Goal: Information Seeking & Learning: Learn about a topic

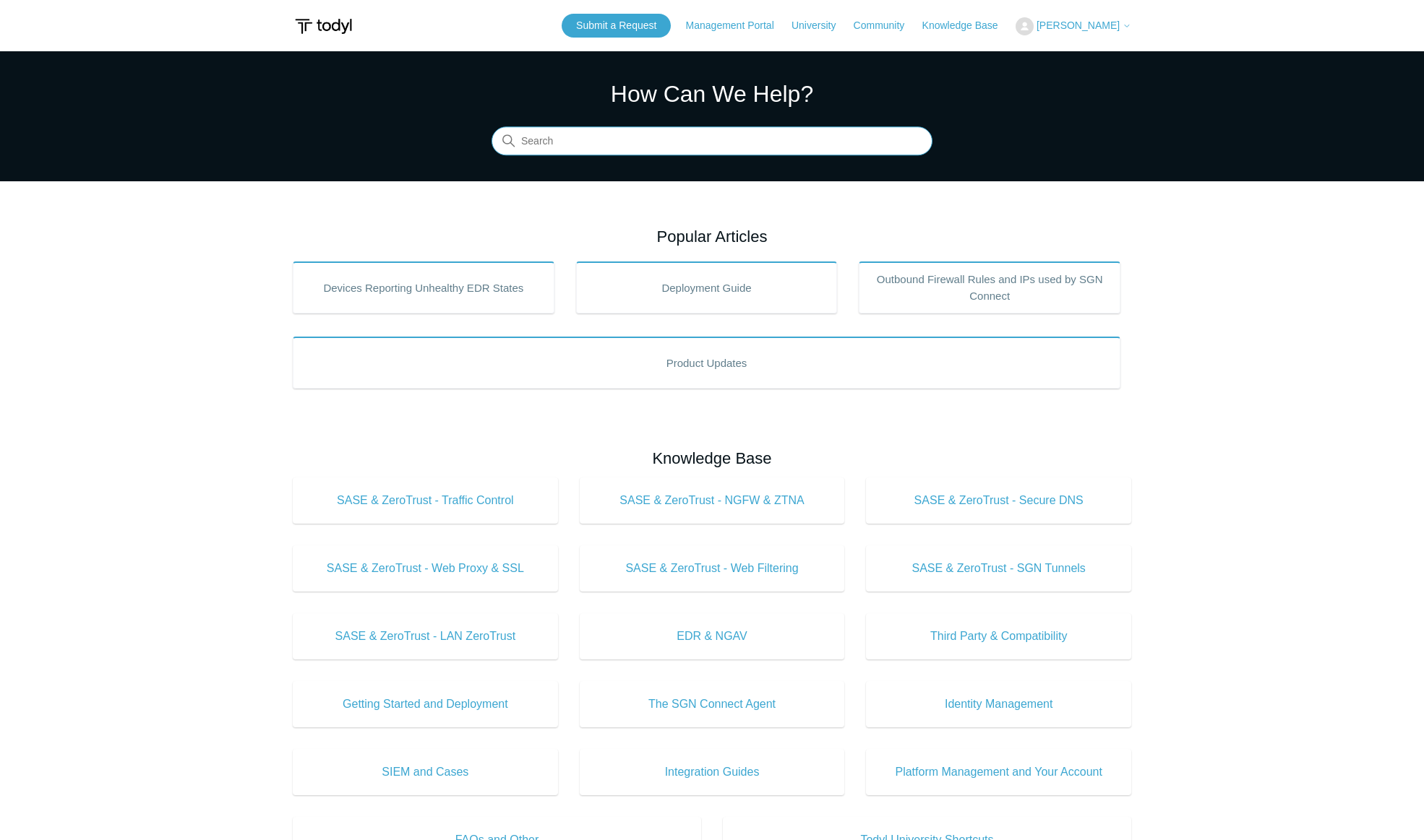
click at [596, 140] on input "Search" at bounding box center [712, 141] width 441 height 29
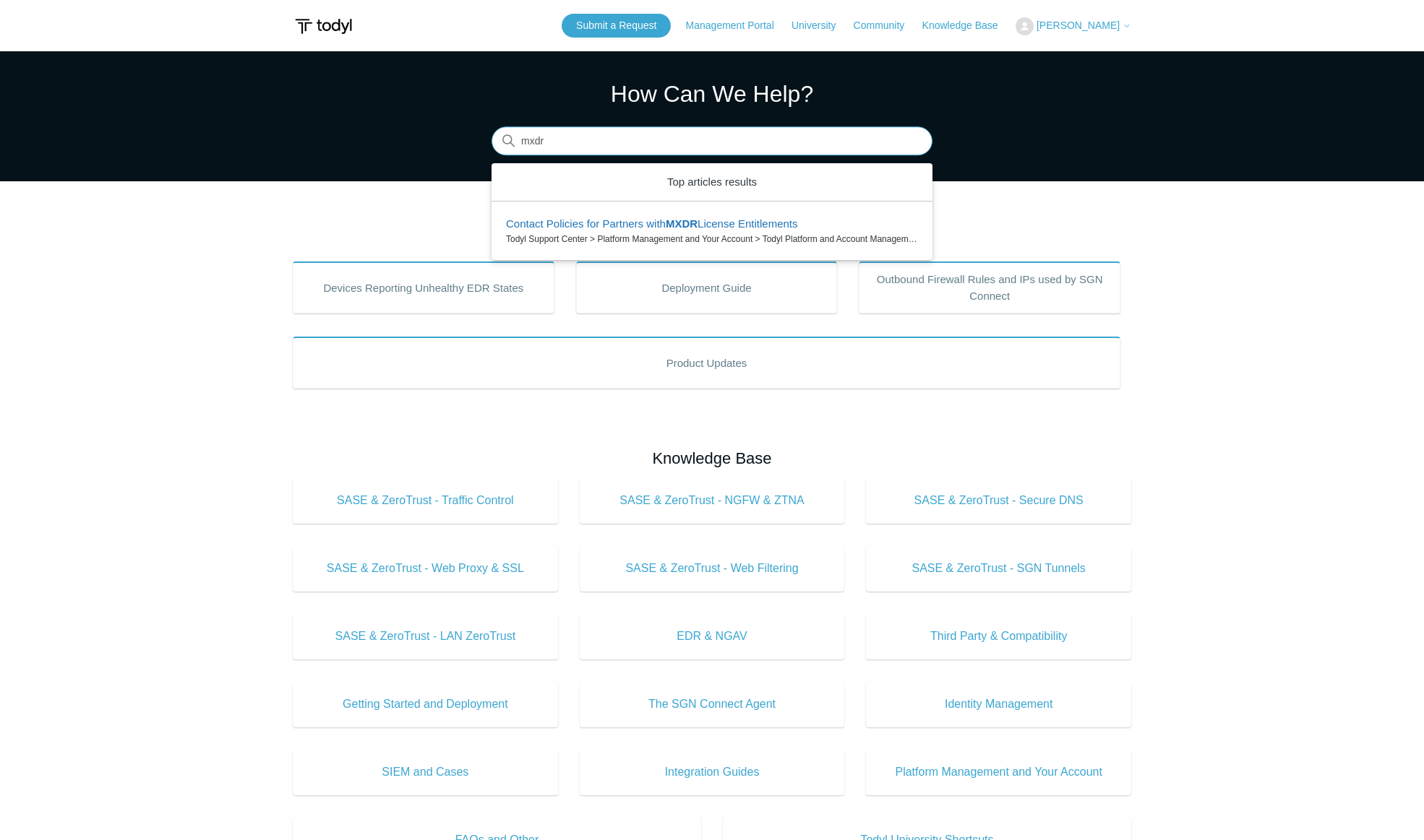
type input "mxdr"
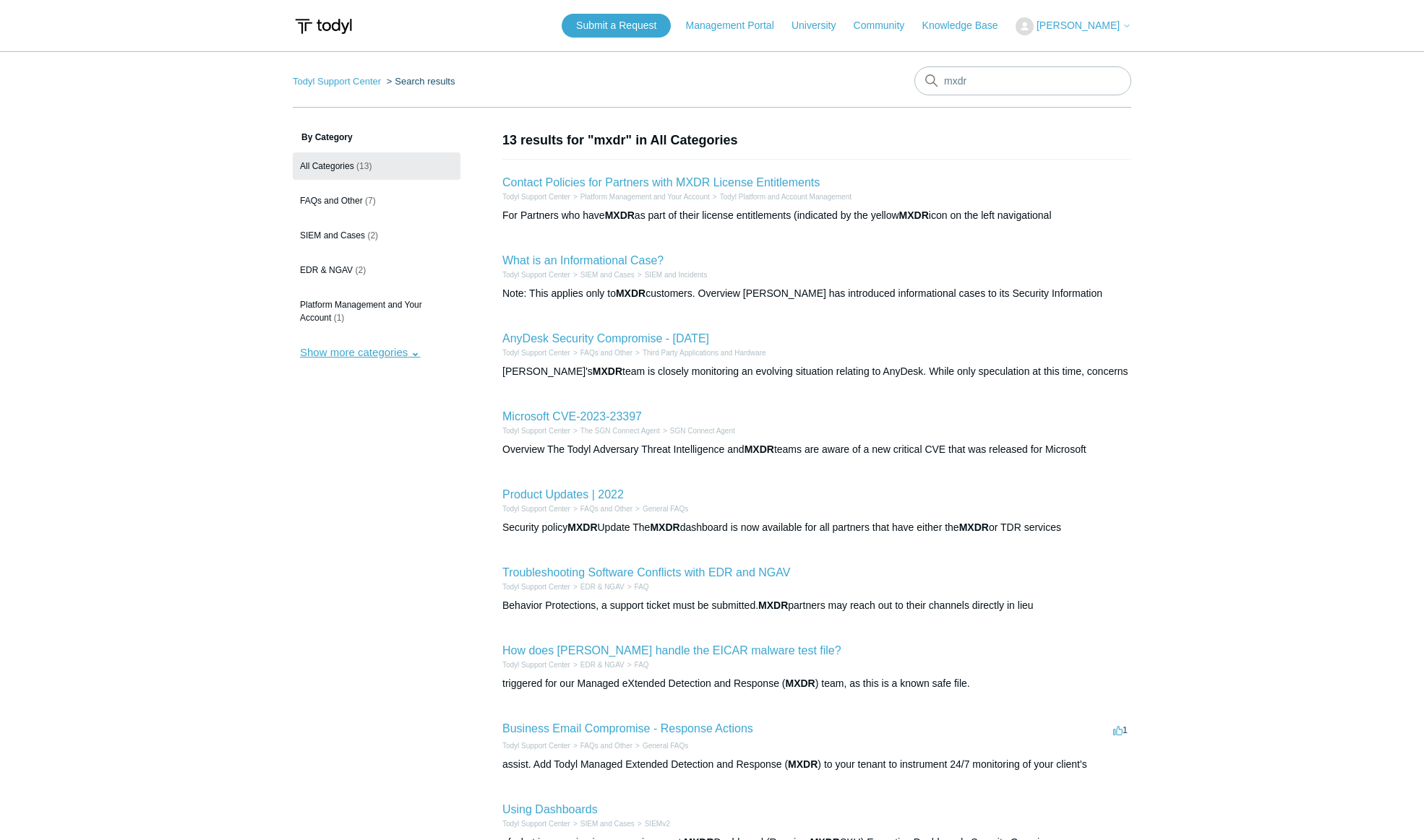
click at [334, 349] on button "Show more categories" at bounding box center [360, 352] width 134 height 27
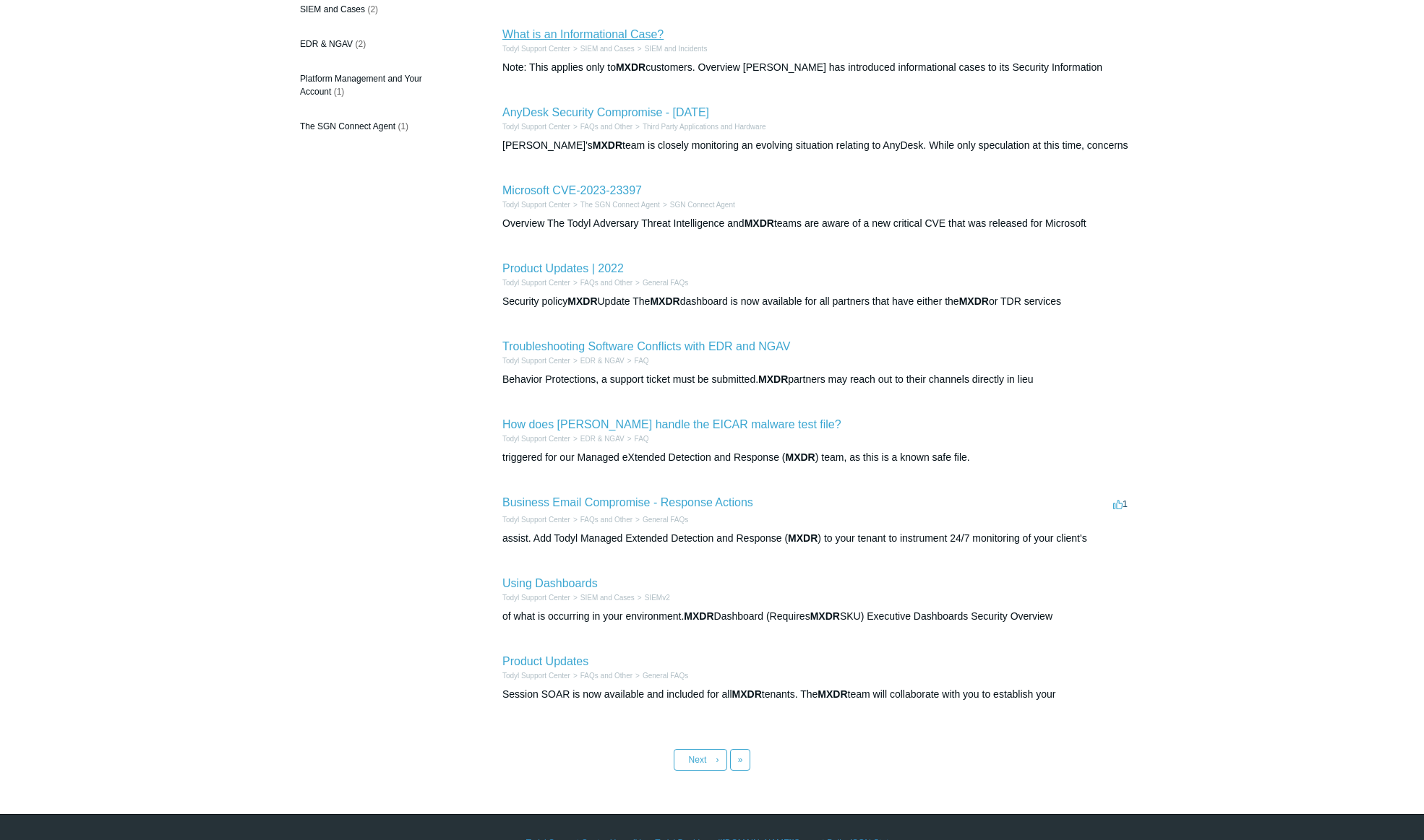
scroll to position [238, 0]
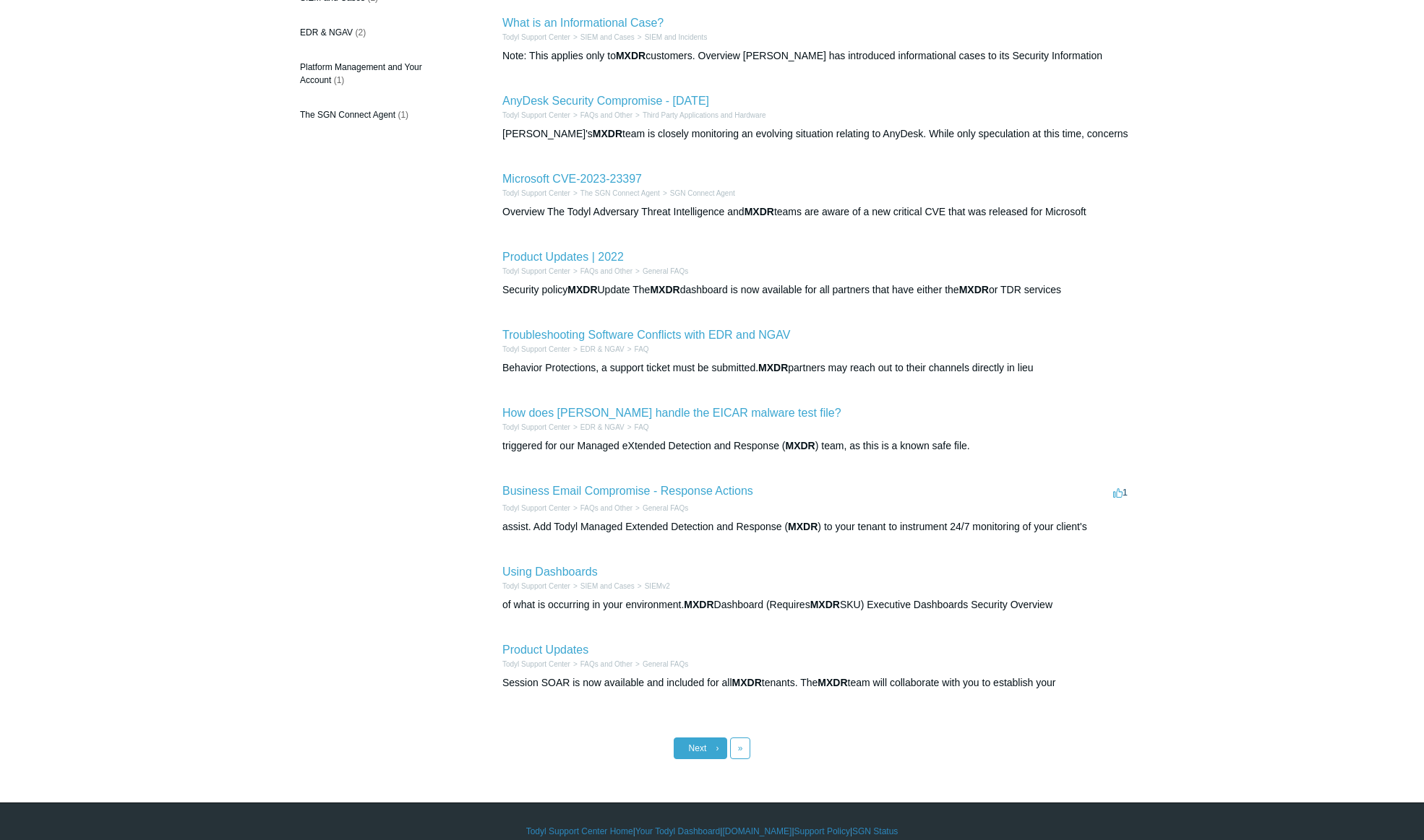
click at [696, 753] on span "Next" at bounding box center [697, 749] width 18 height 10
